Goal: Information Seeking & Learning: Learn about a topic

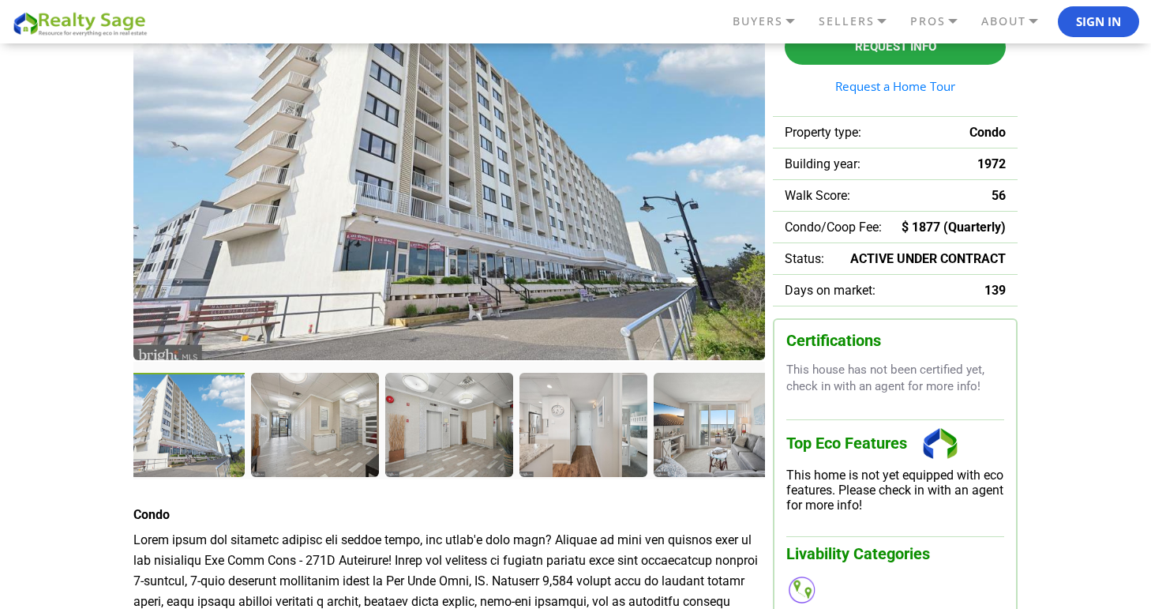
scroll to position [190, 0]
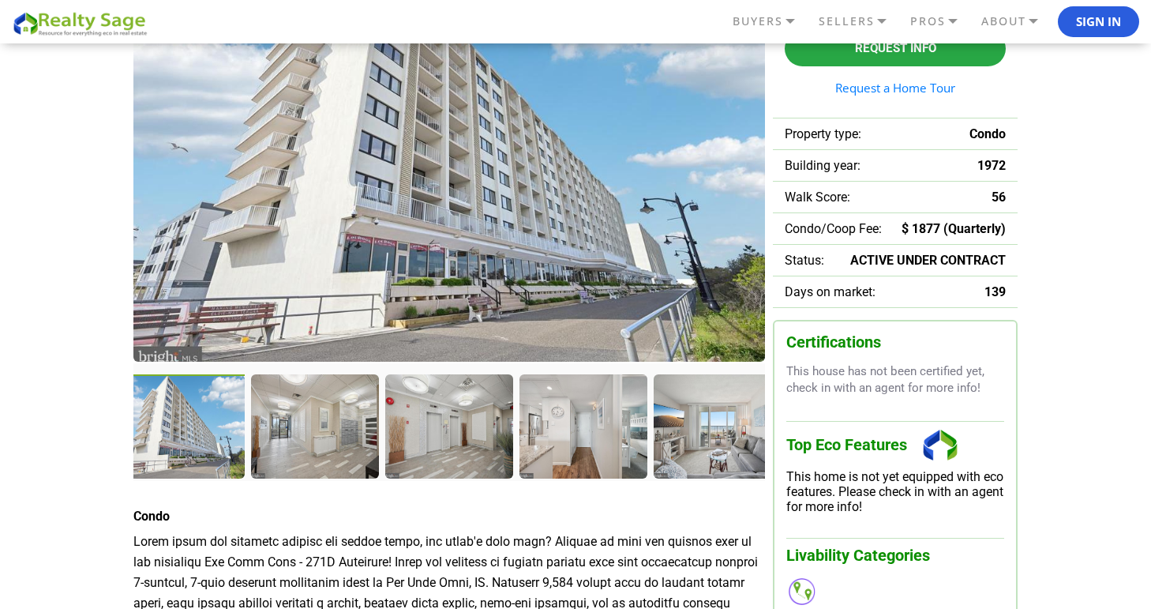
click at [295, 317] on img at bounding box center [449, 157] width 632 height 407
click at [242, 425] on div at bounding box center [182, 427] width 131 height 107
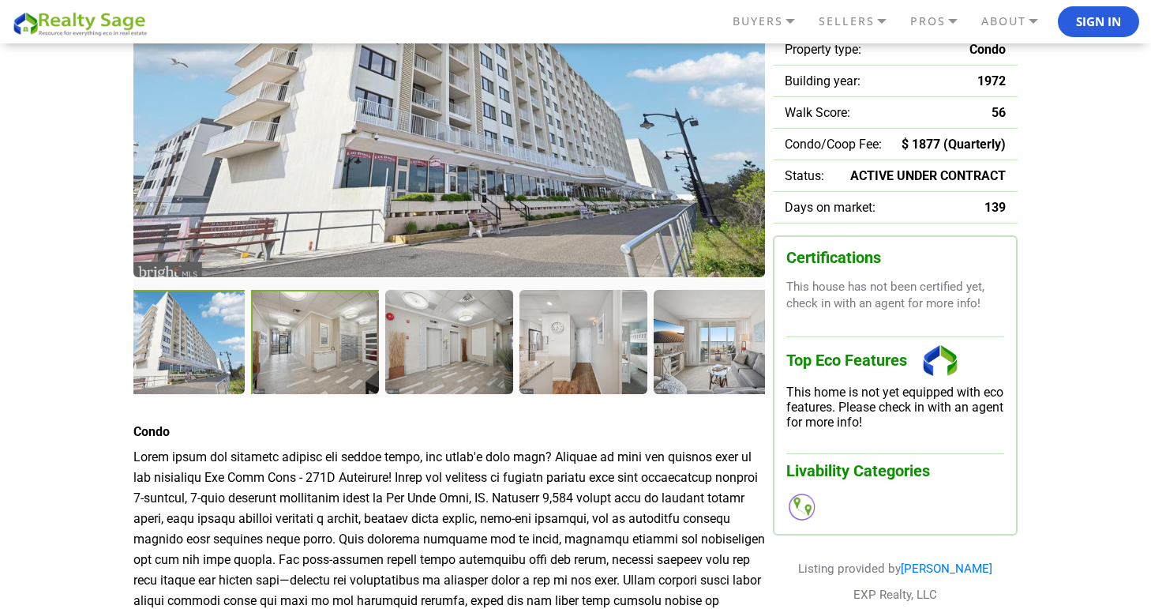
scroll to position [0, 0]
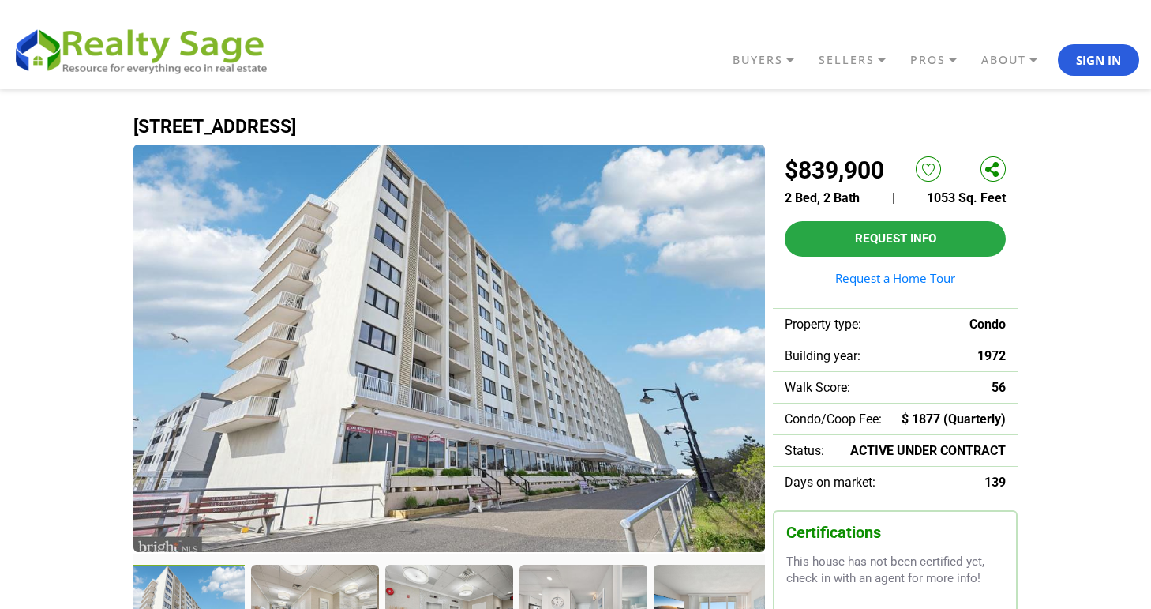
click at [411, 358] on img at bounding box center [449, 347] width 632 height 407
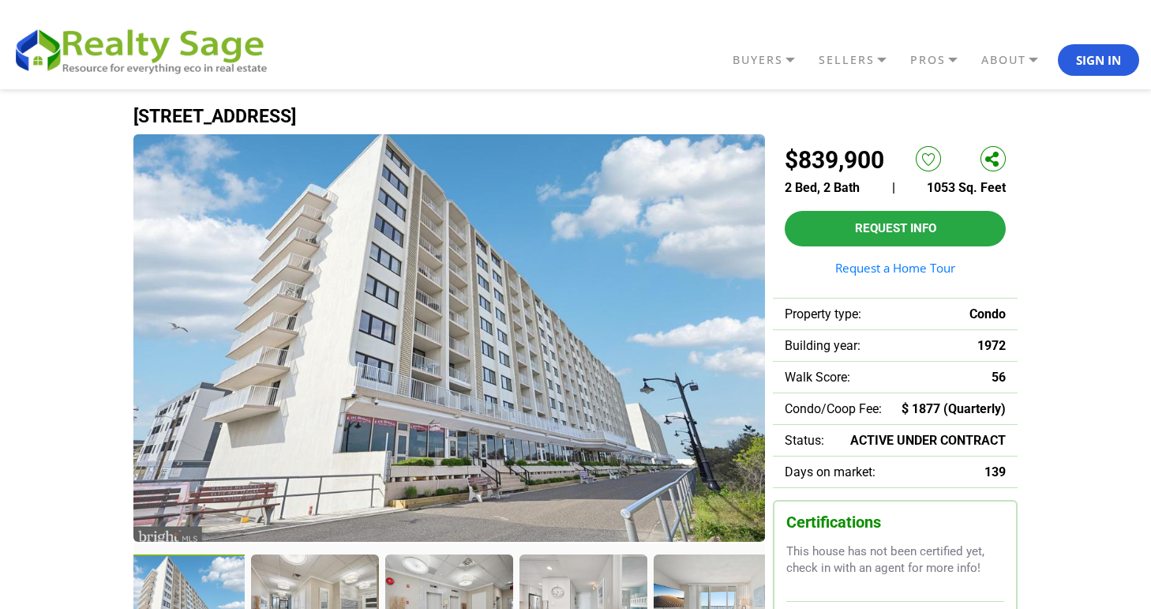
scroll to position [115, 0]
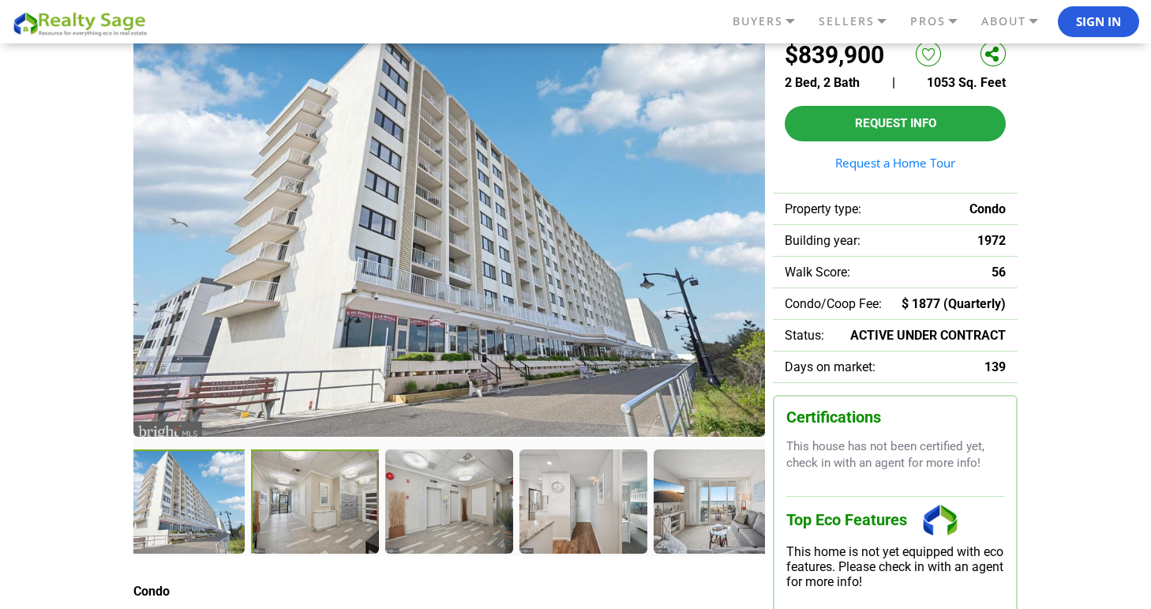
click at [280, 495] on div at bounding box center [316, 502] width 131 height 107
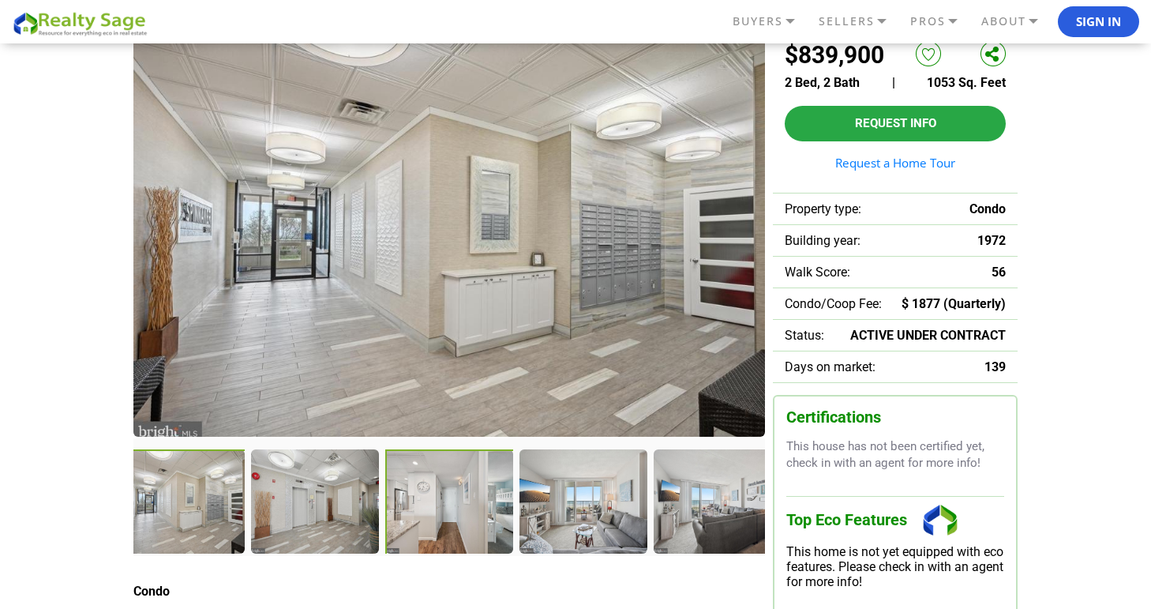
click at [441, 518] on div at bounding box center [450, 502] width 131 height 107
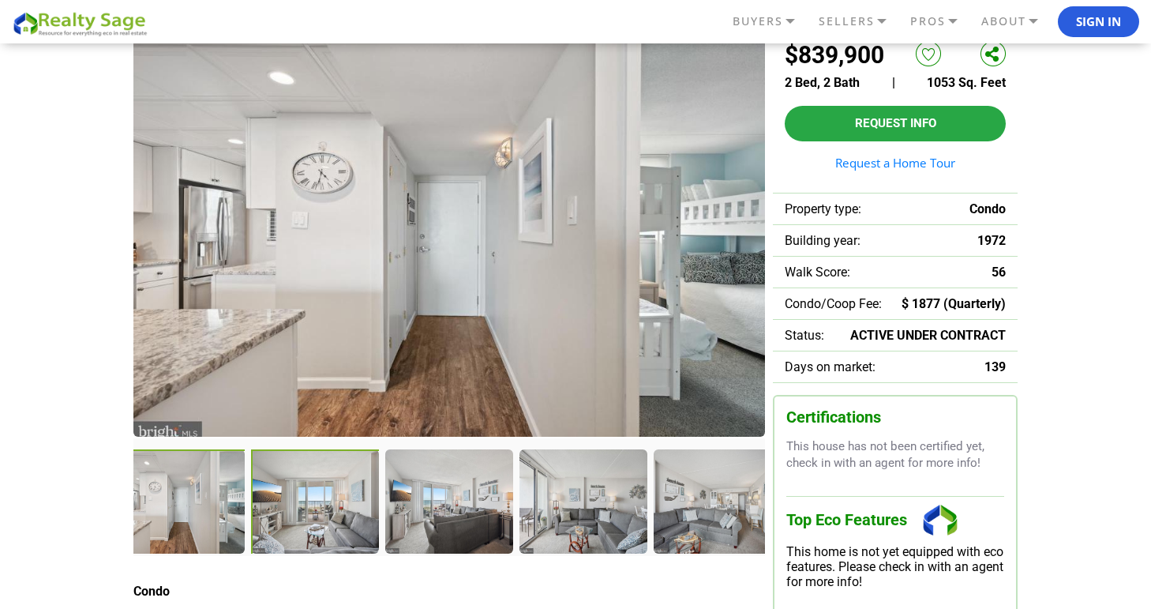
click at [312, 512] on div at bounding box center [316, 502] width 131 height 107
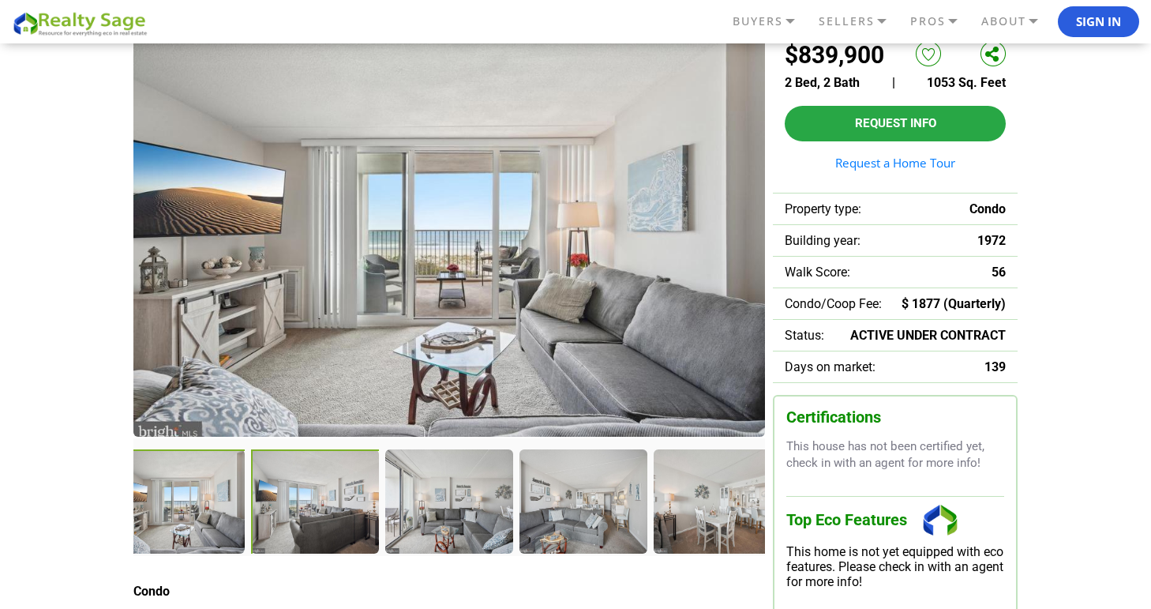
click at [303, 514] on div at bounding box center [316, 502] width 131 height 107
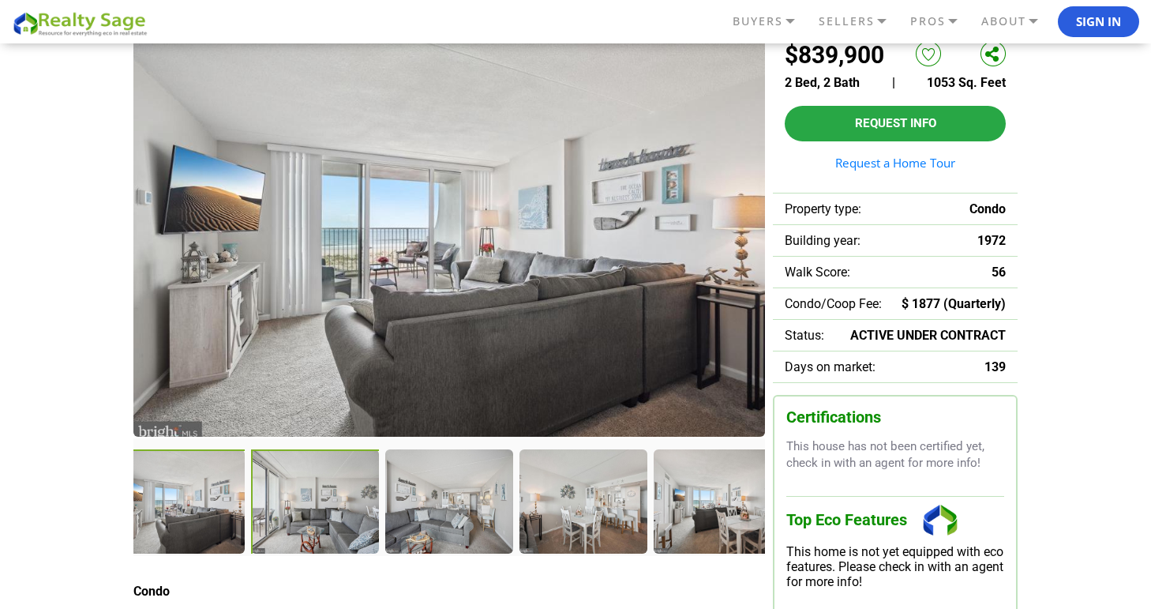
click at [303, 514] on div at bounding box center [315, 502] width 129 height 106
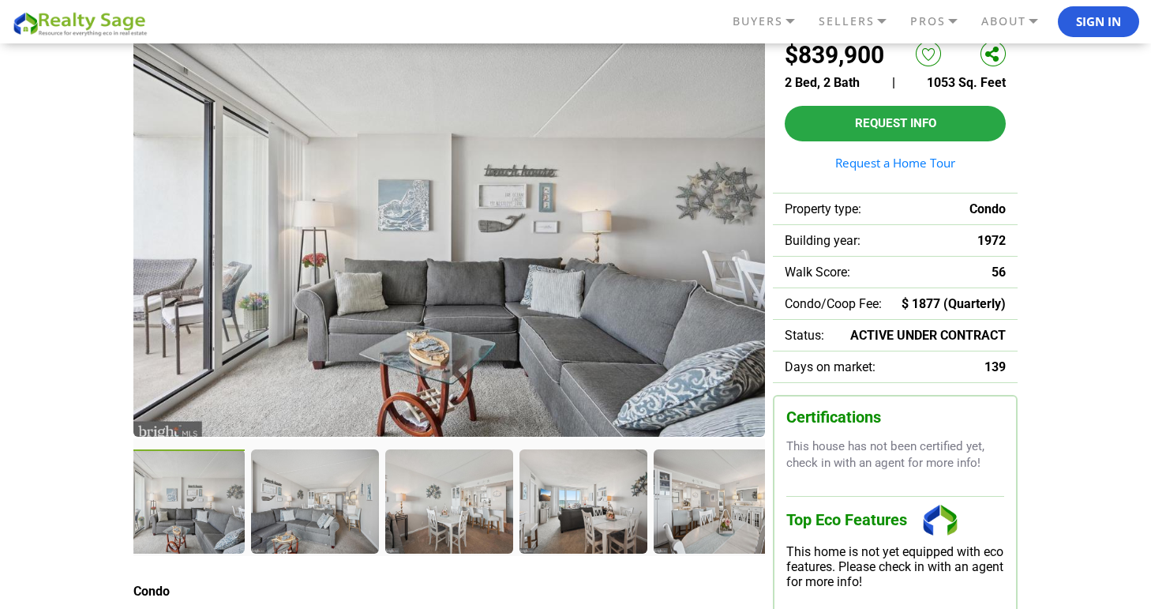
click at [303, 514] on div at bounding box center [314, 500] width 126 height 103
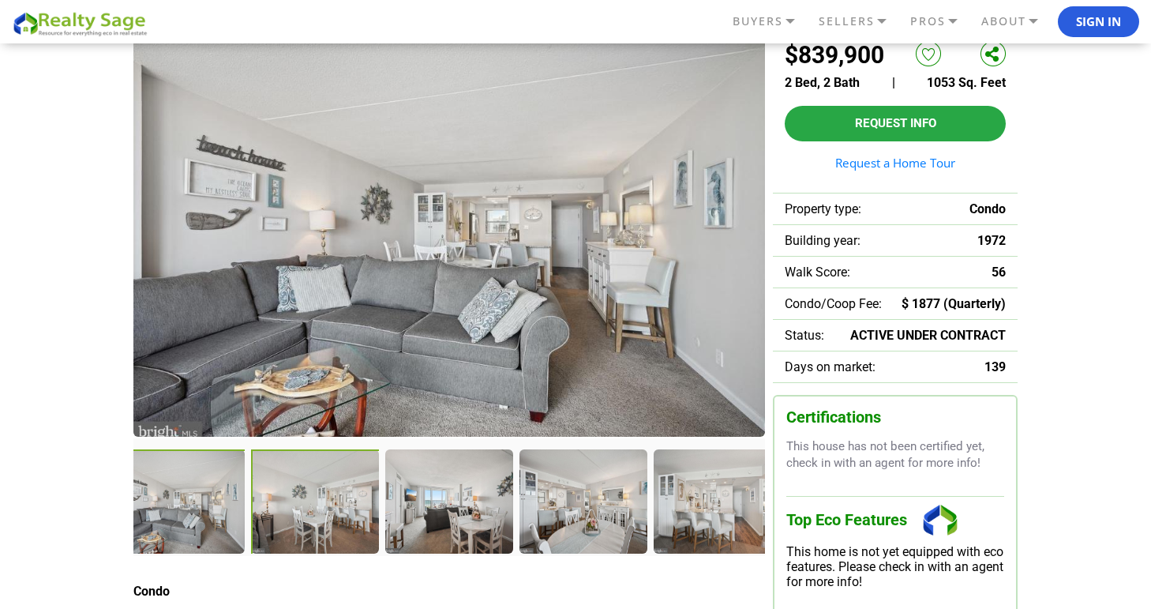
click at [303, 514] on div at bounding box center [315, 502] width 129 height 106
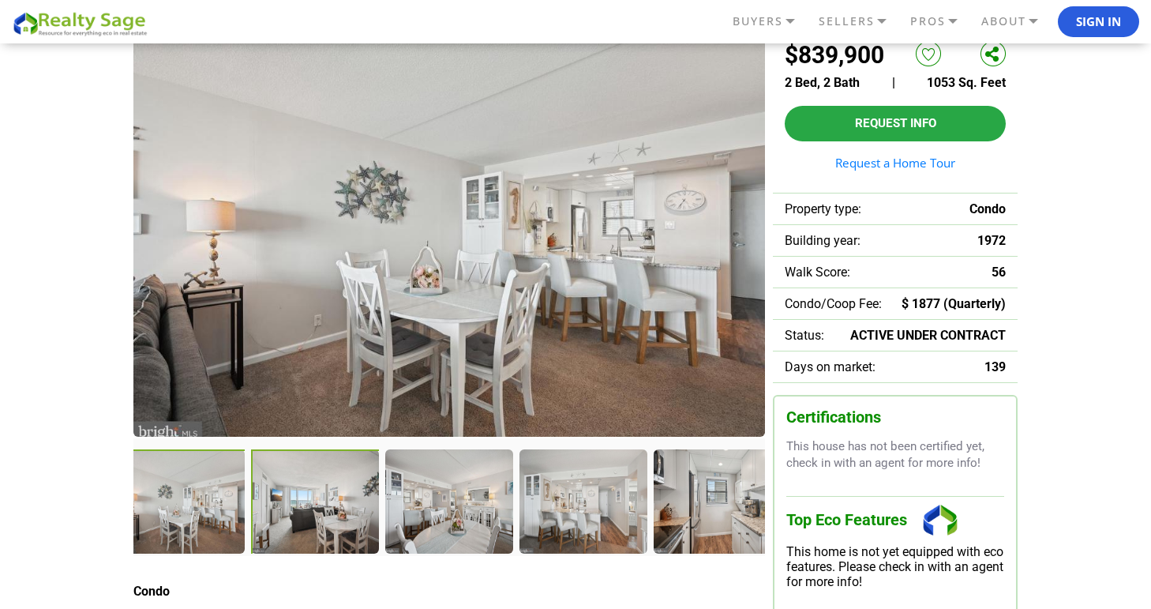
click at [303, 514] on div at bounding box center [315, 502] width 129 height 106
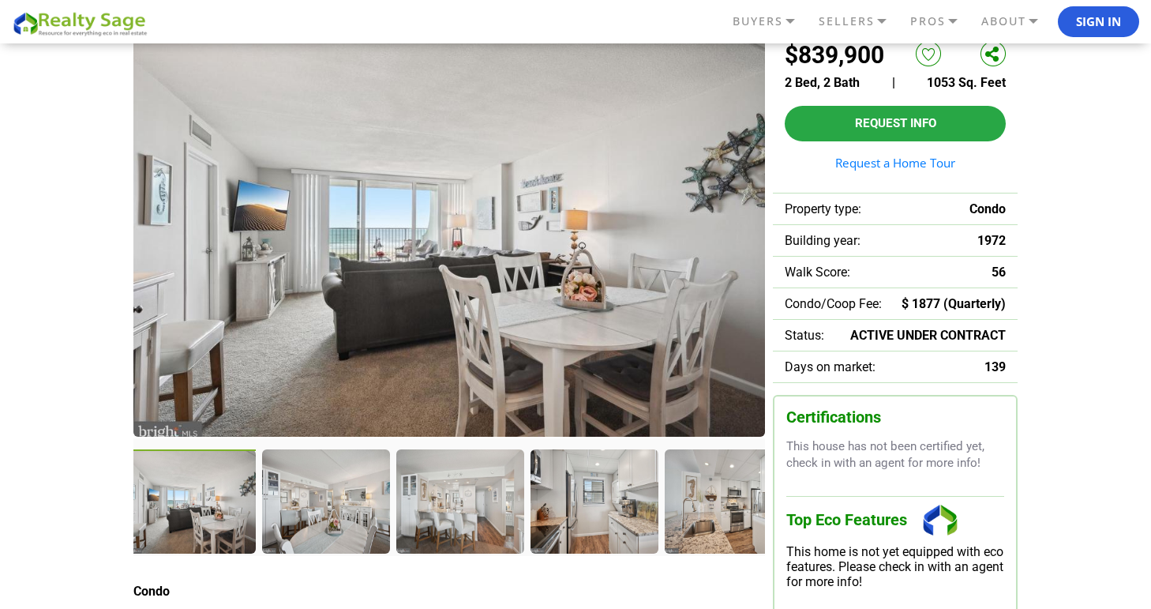
click at [303, 514] on div at bounding box center [325, 500] width 126 height 103
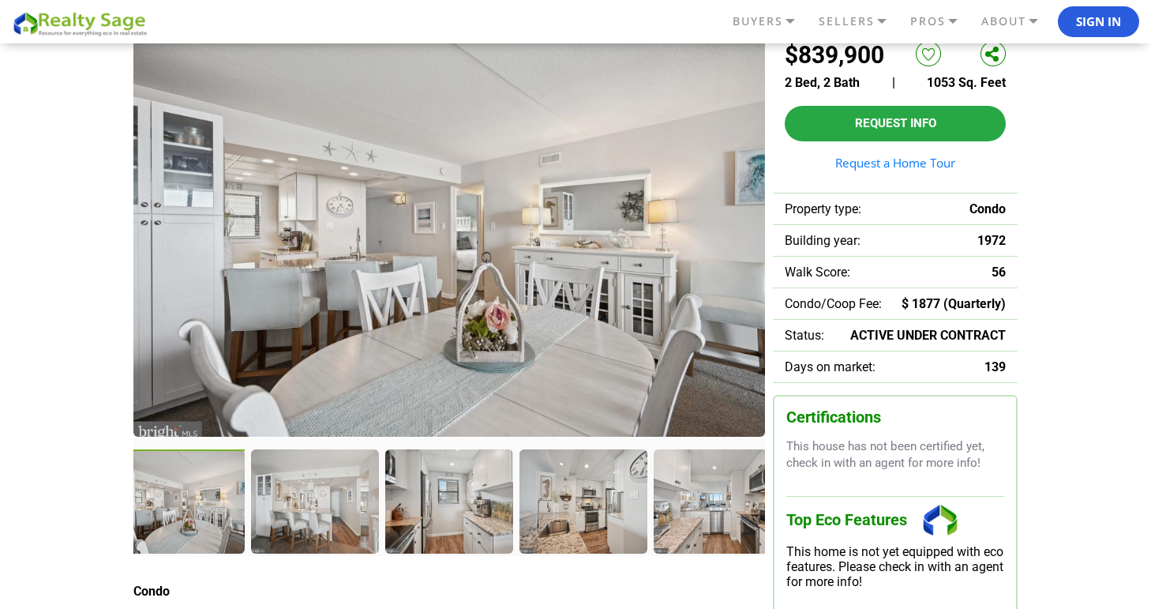
click at [303, 514] on div at bounding box center [314, 500] width 126 height 103
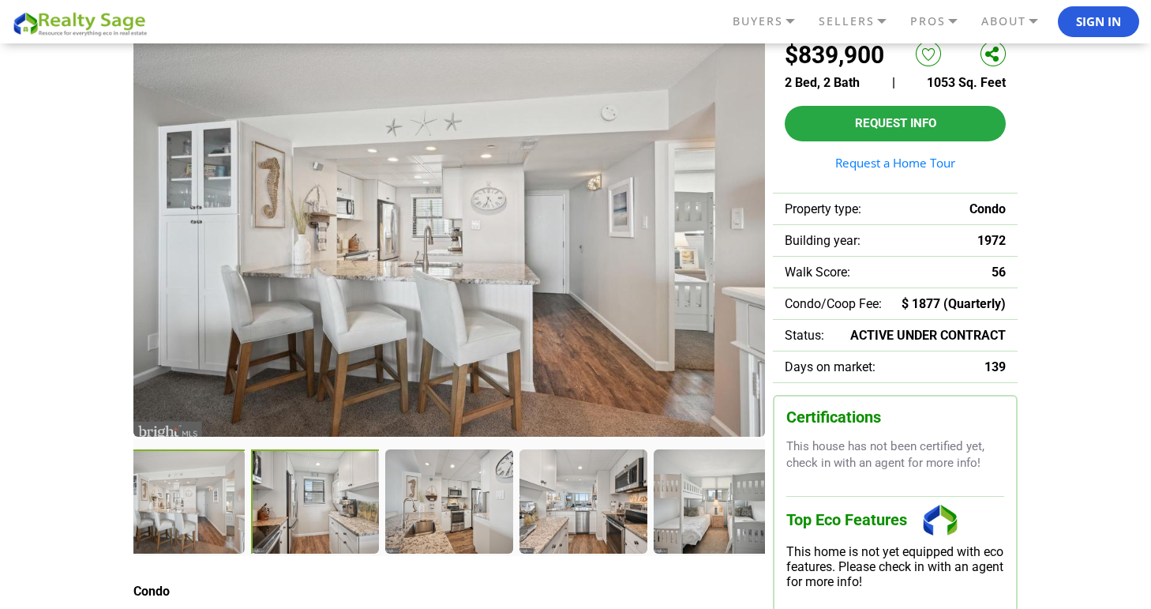
click at [303, 514] on div at bounding box center [315, 502] width 129 height 106
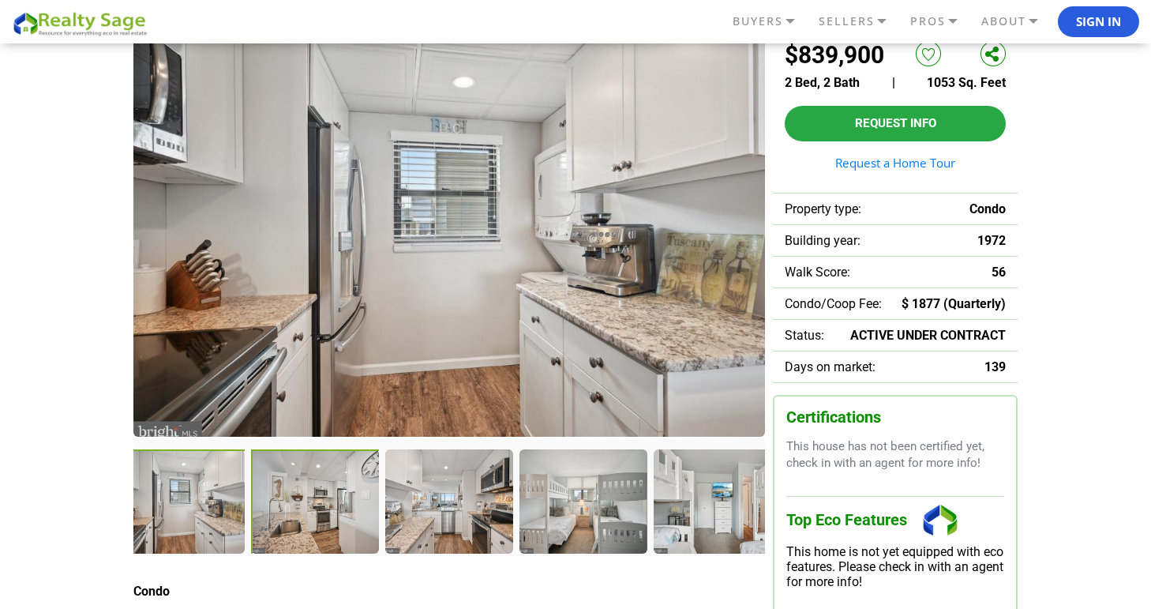
click at [303, 514] on div at bounding box center [315, 502] width 129 height 106
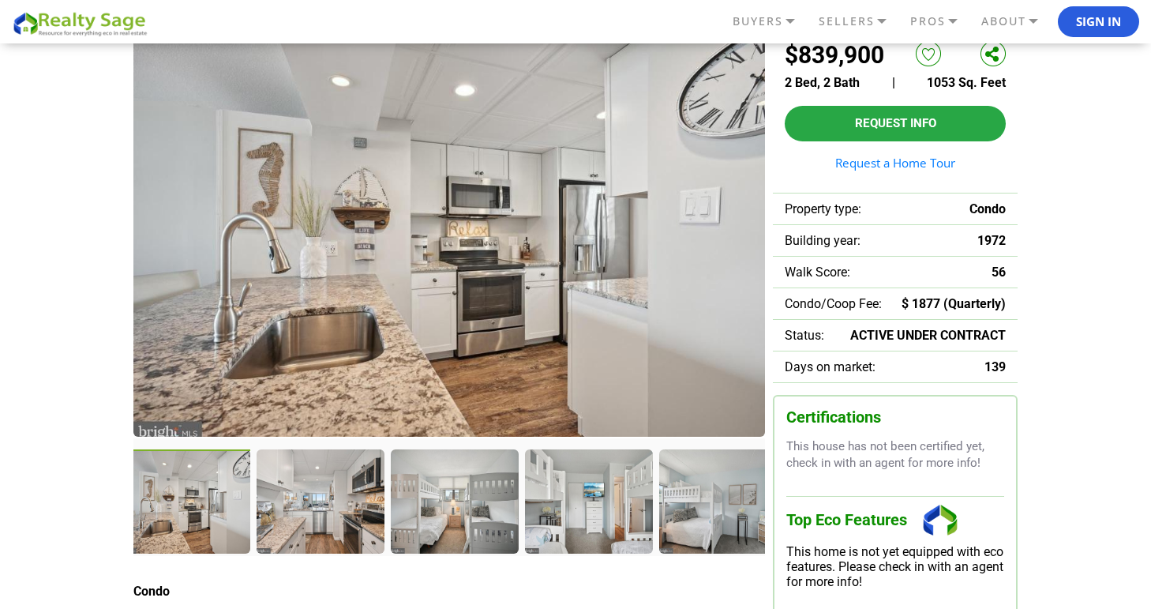
click at [303, 514] on div at bounding box center [320, 500] width 126 height 103
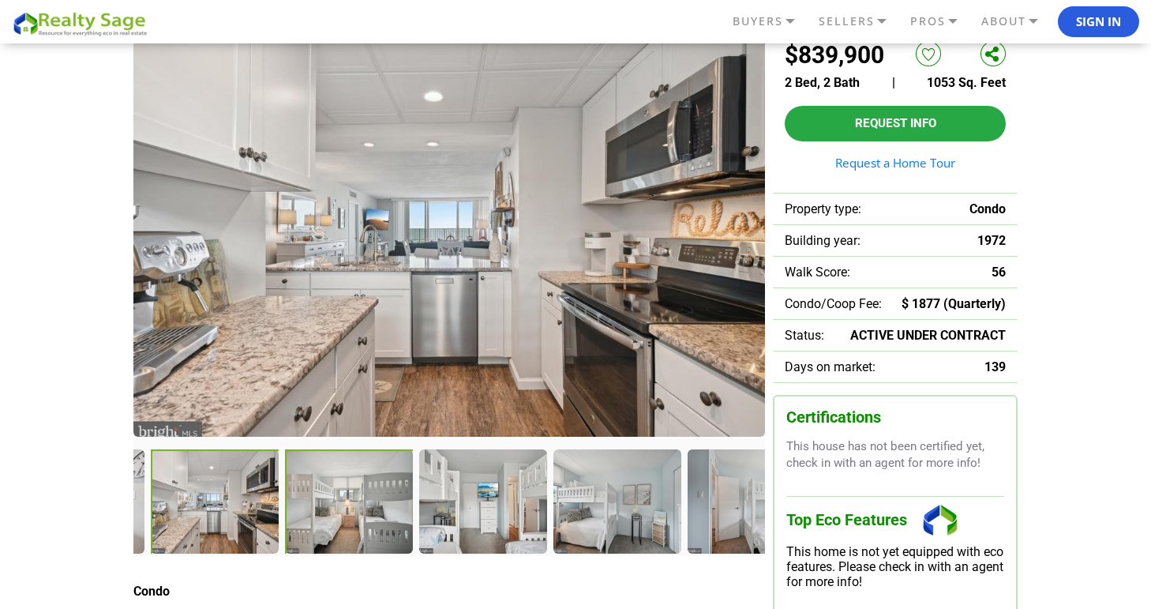
click at [303, 514] on div at bounding box center [349, 502] width 129 height 106
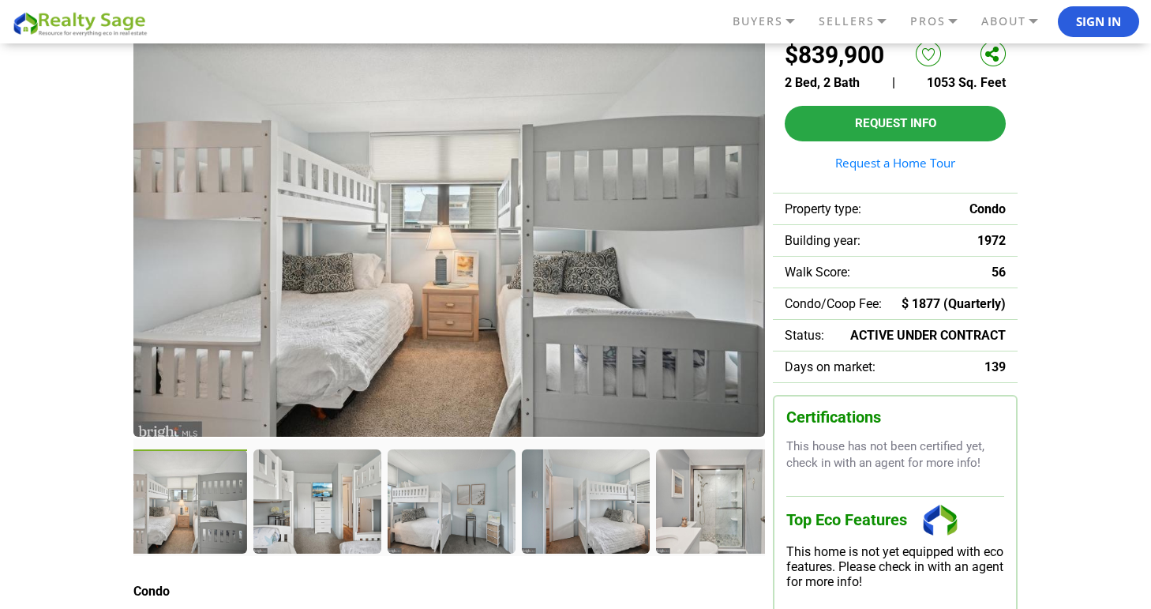
click at [303, 514] on div at bounding box center [316, 500] width 126 height 103
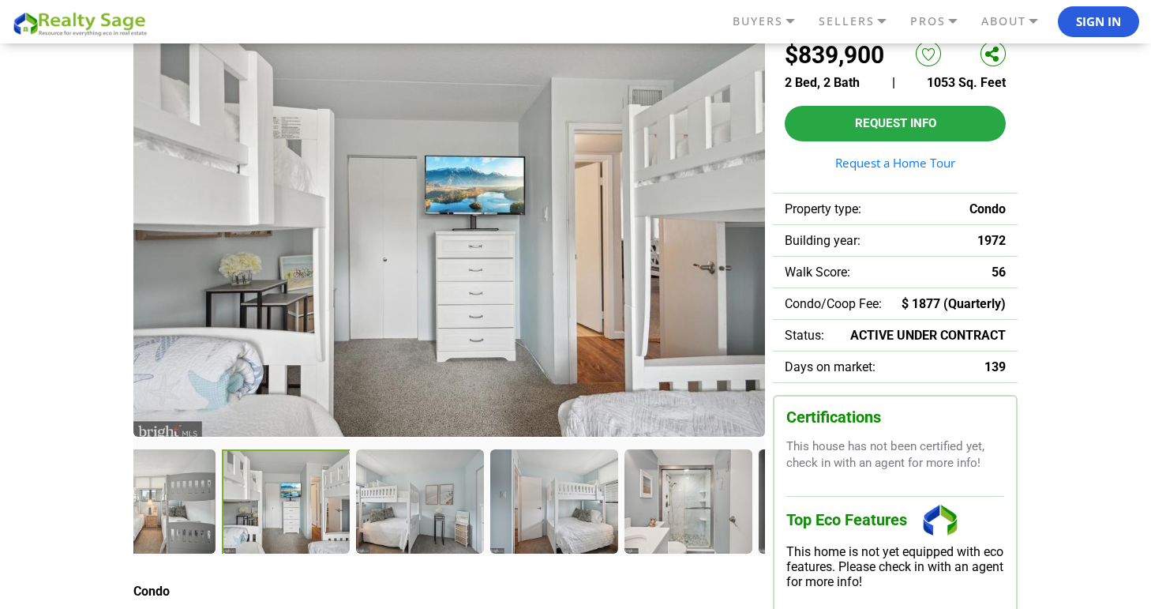
click at [356, 514] on div at bounding box center [419, 500] width 126 height 103
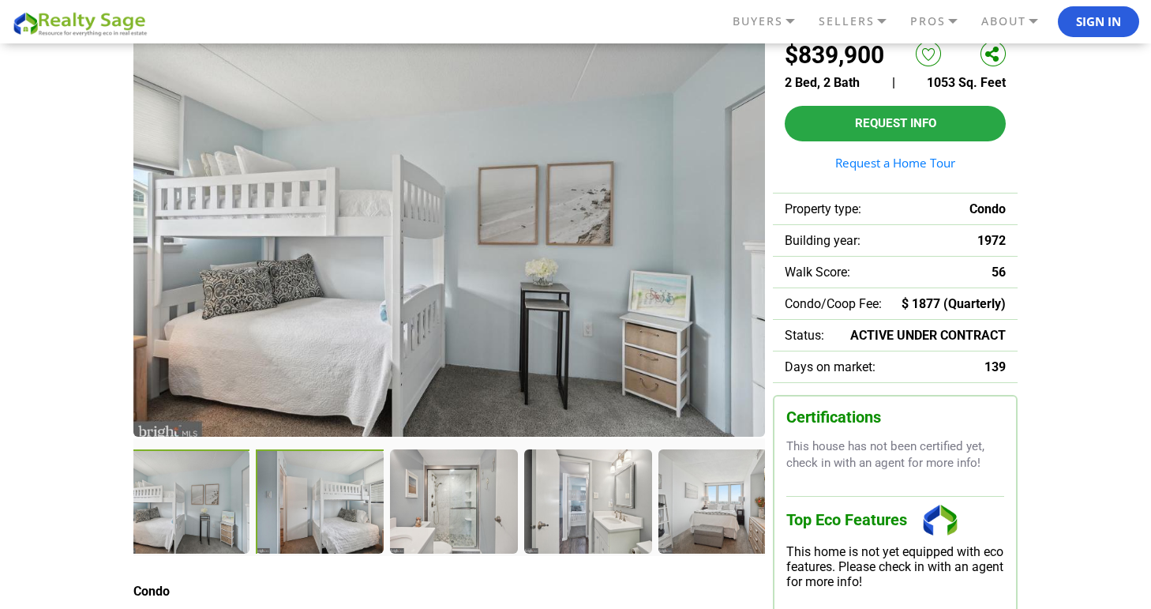
click at [303, 514] on div at bounding box center [320, 502] width 129 height 106
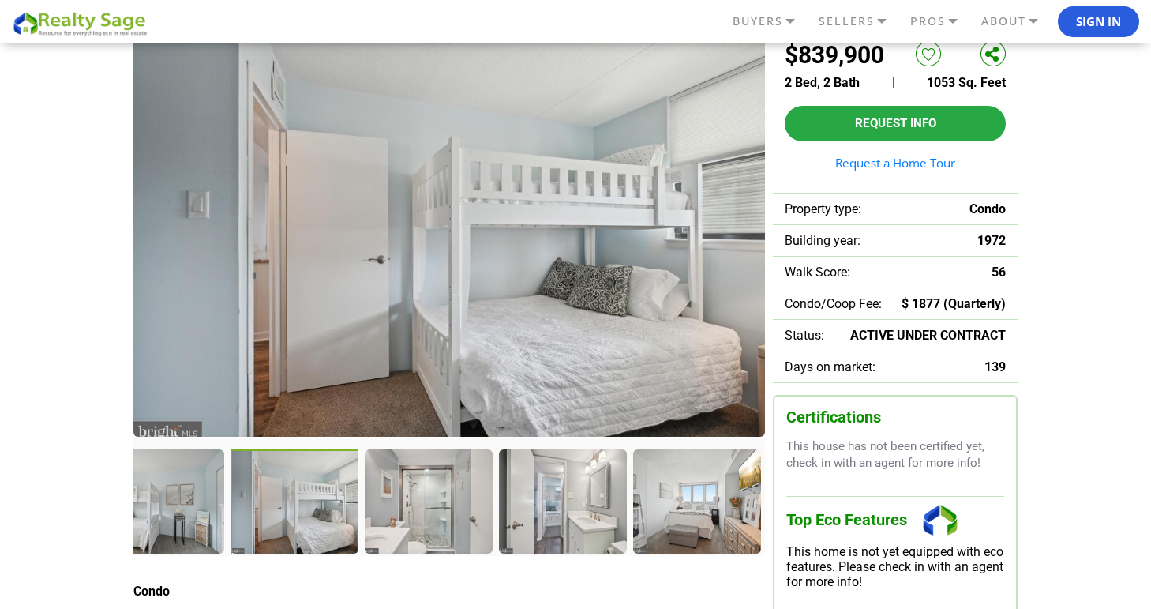
click at [303, 514] on div at bounding box center [295, 502] width 129 height 106
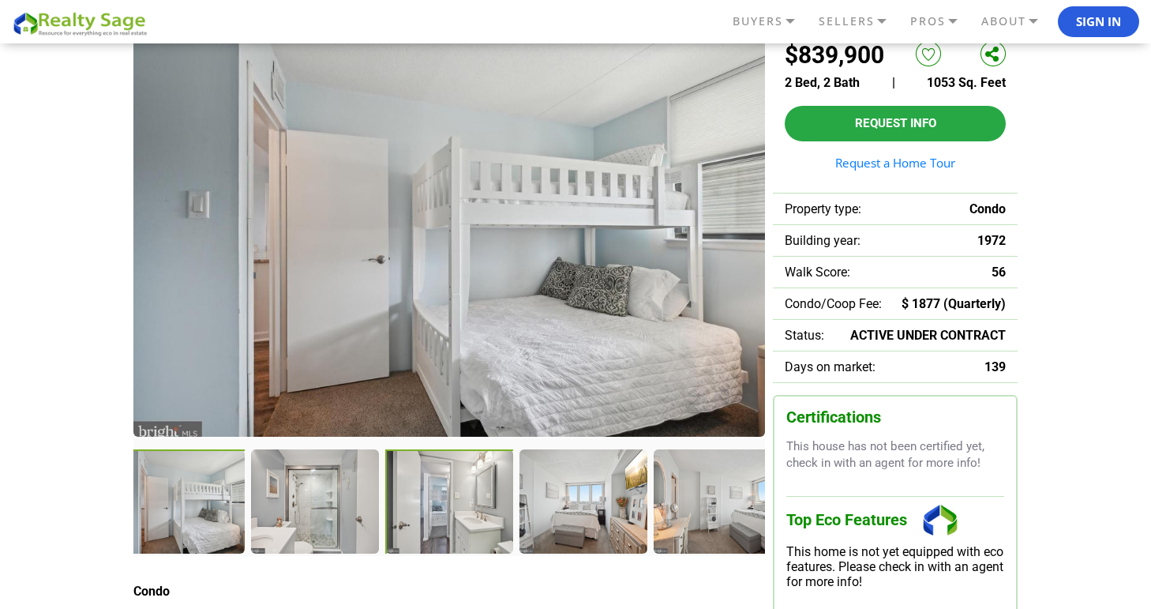
click at [422, 525] on div at bounding box center [450, 502] width 131 height 107
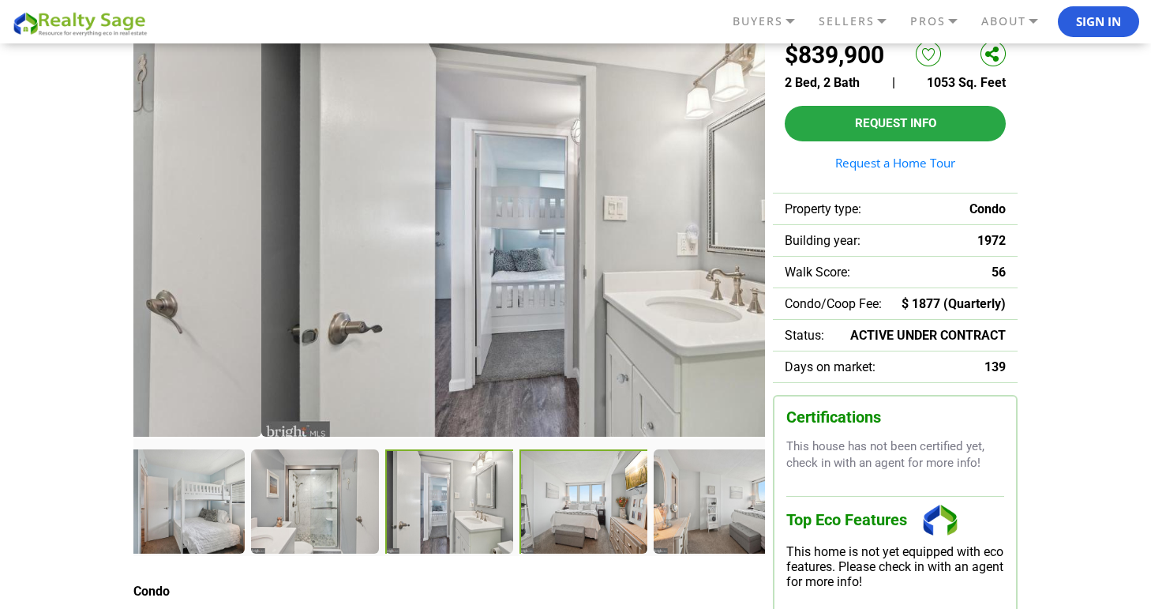
click at [590, 536] on div at bounding box center [584, 502] width 131 height 107
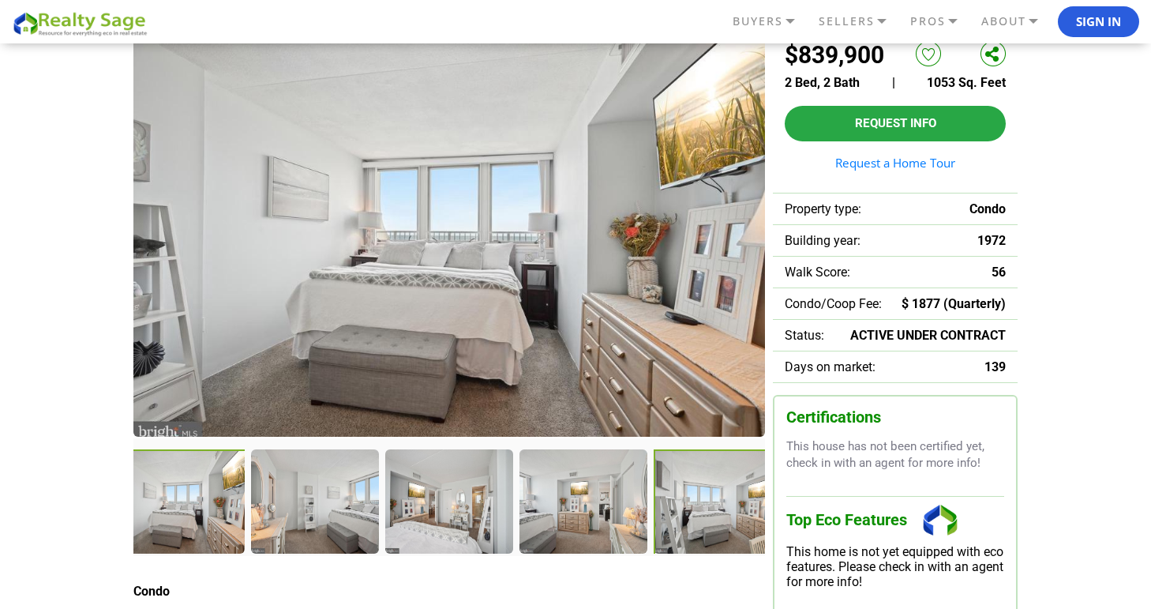
click at [680, 516] on div at bounding box center [719, 502] width 131 height 107
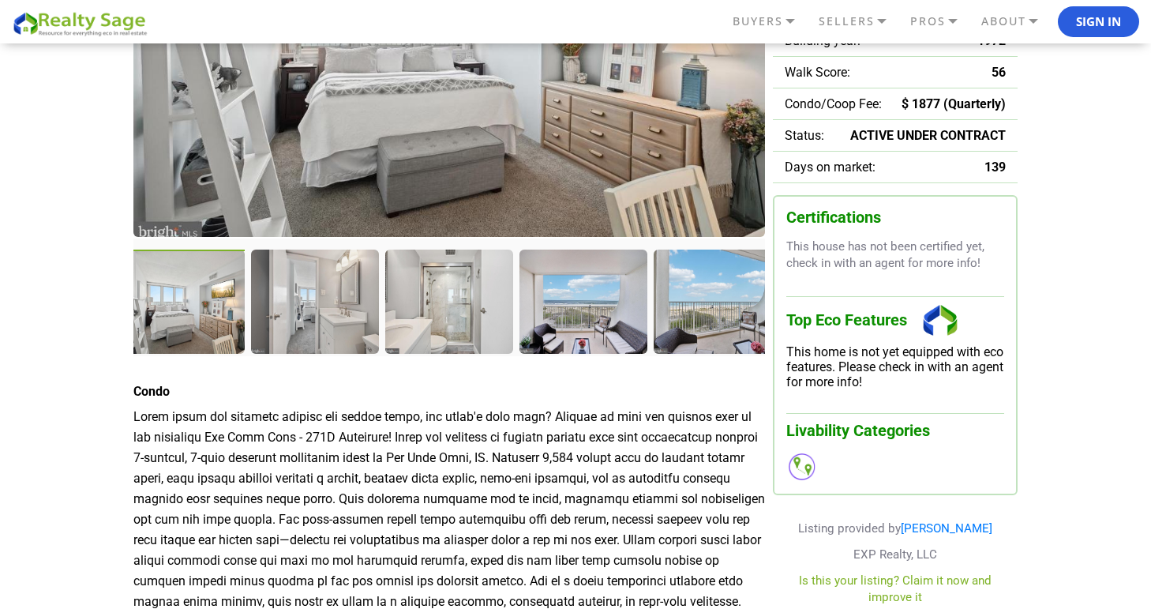
scroll to position [24, 0]
